Goal: Transaction & Acquisition: Purchase product/service

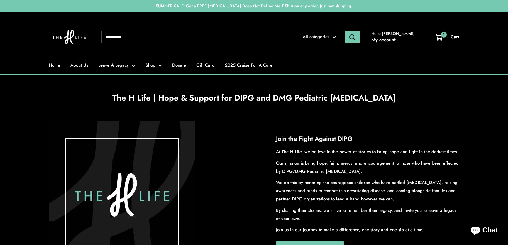
scroll to position [746, 0]
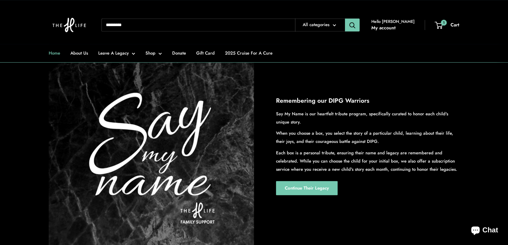
click at [54, 51] on link "Home" at bounding box center [54, 53] width 11 height 8
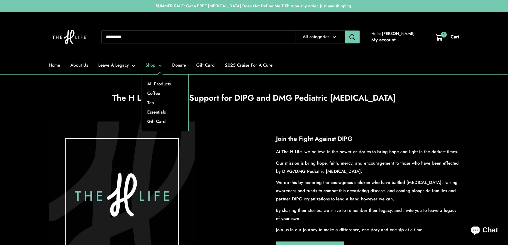
click at [161, 67] on link "Shop" at bounding box center [153, 65] width 16 height 8
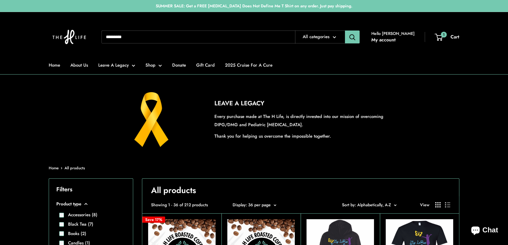
click at [386, 205] on span "Sort by: Alphabetically, A-Z" at bounding box center [366, 205] width 49 height 6
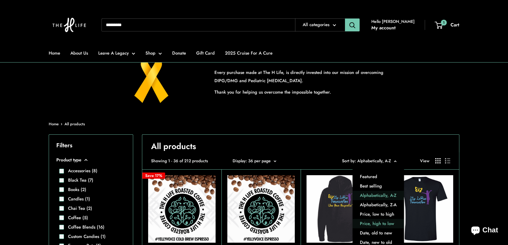
scroll to position [53, 0]
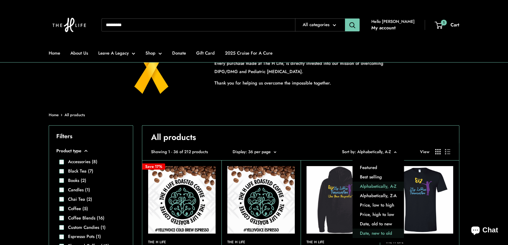
click at [375, 233] on button "Date, new to old" at bounding box center [378, 233] width 51 height 9
